Goal: Task Accomplishment & Management: Manage account settings

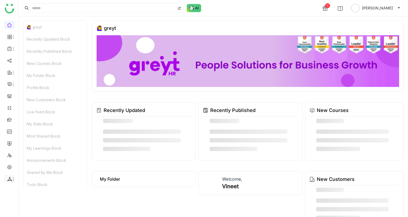
click at [9, 180] on icon at bounding box center [9, 179] width 5 height 5
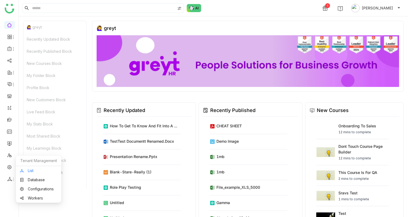
click at [36, 172] on link "List" at bounding box center [38, 171] width 37 height 4
click at [38, 188] on link "Configurations" at bounding box center [38, 189] width 37 height 4
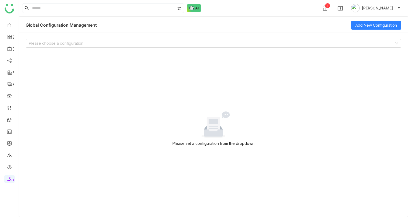
click at [98, 50] on div "Please set a configuration from the dropdown" at bounding box center [213, 129] width 375 height 163
click at [92, 44] on input at bounding box center [211, 43] width 365 height 8
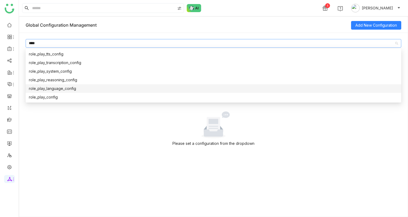
type input "****"
click at [64, 86] on div "role_play_language_config" at bounding box center [213, 89] width 369 height 6
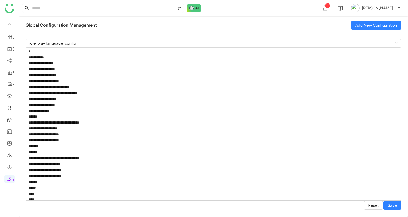
click at [81, 109] on textarea at bounding box center [213, 124] width 375 height 153
click at [122, 124] on textarea at bounding box center [213, 124] width 375 height 153
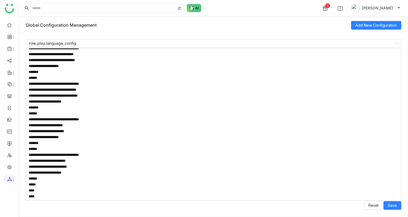
scroll to position [1045, 0]
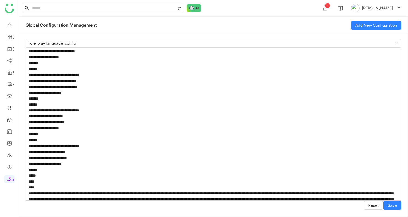
click at [115, 139] on textarea at bounding box center [213, 124] width 375 height 153
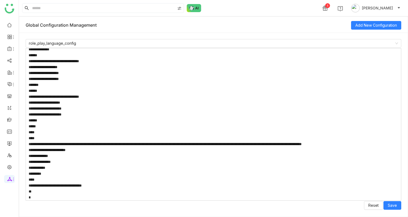
scroll to position [3046, 0]
click at [102, 160] on textarea at bounding box center [213, 124] width 375 height 153
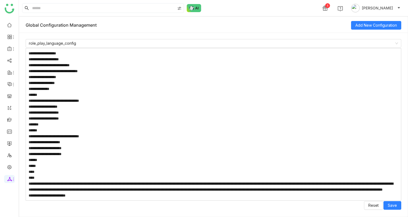
scroll to position [0, 0]
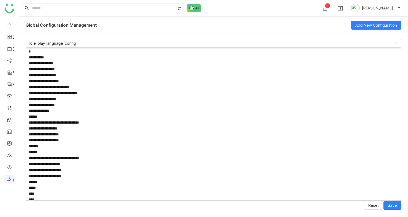
click at [178, 86] on textarea at bounding box center [213, 124] width 375 height 153
click at [114, 103] on textarea at bounding box center [213, 124] width 375 height 153
click at [203, 108] on textarea at bounding box center [213, 124] width 375 height 153
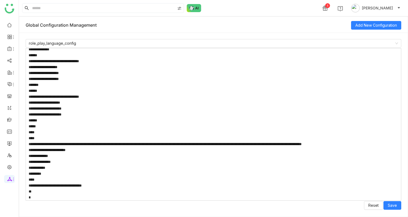
scroll to position [3046, 0]
